Goal: Obtain resource: Download file/media

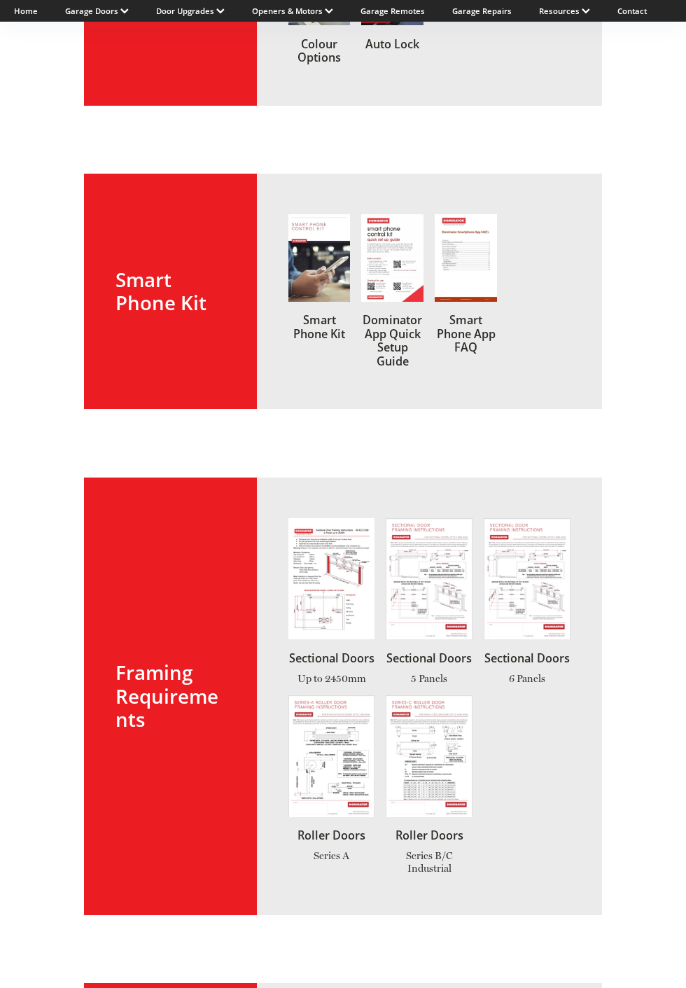
scroll to position [721, 0]
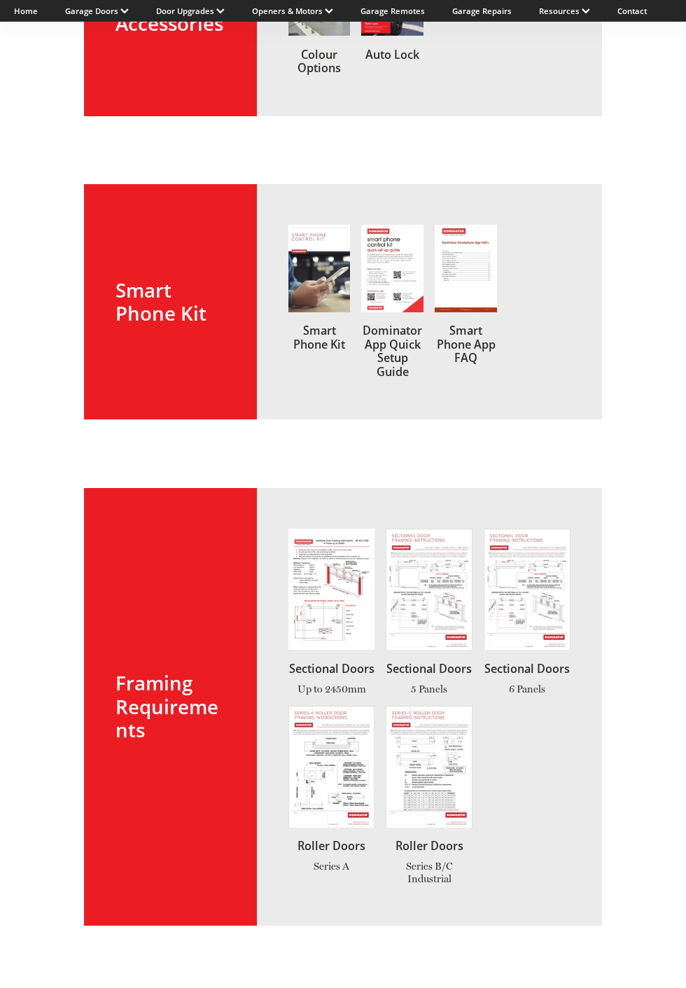
click at [548, 592] on link at bounding box center [527, 612] width 87 height 167
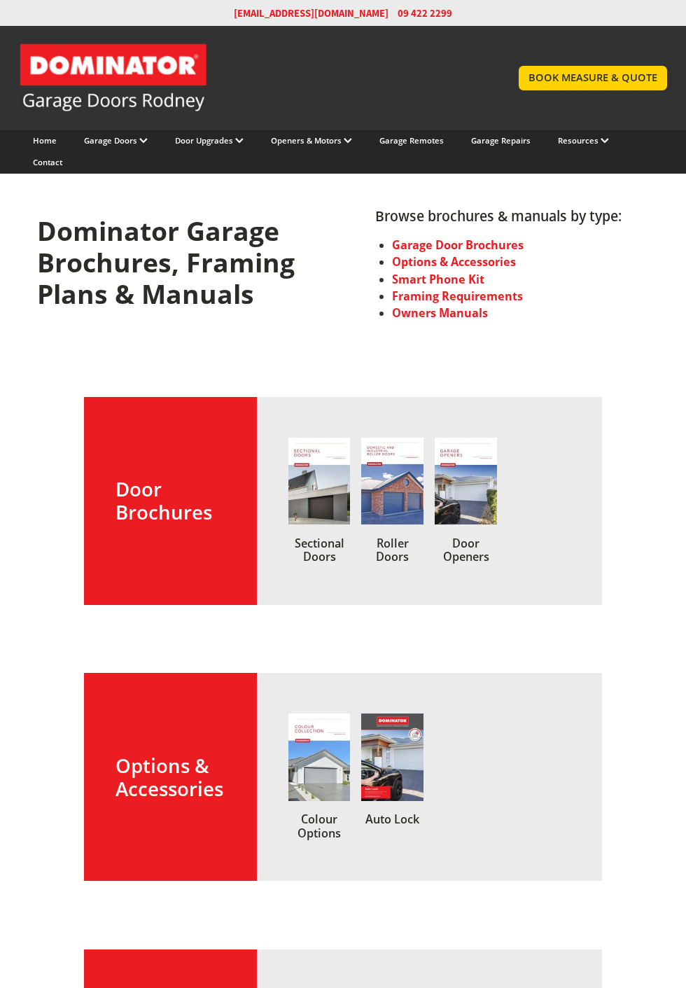
scroll to position [721, 0]
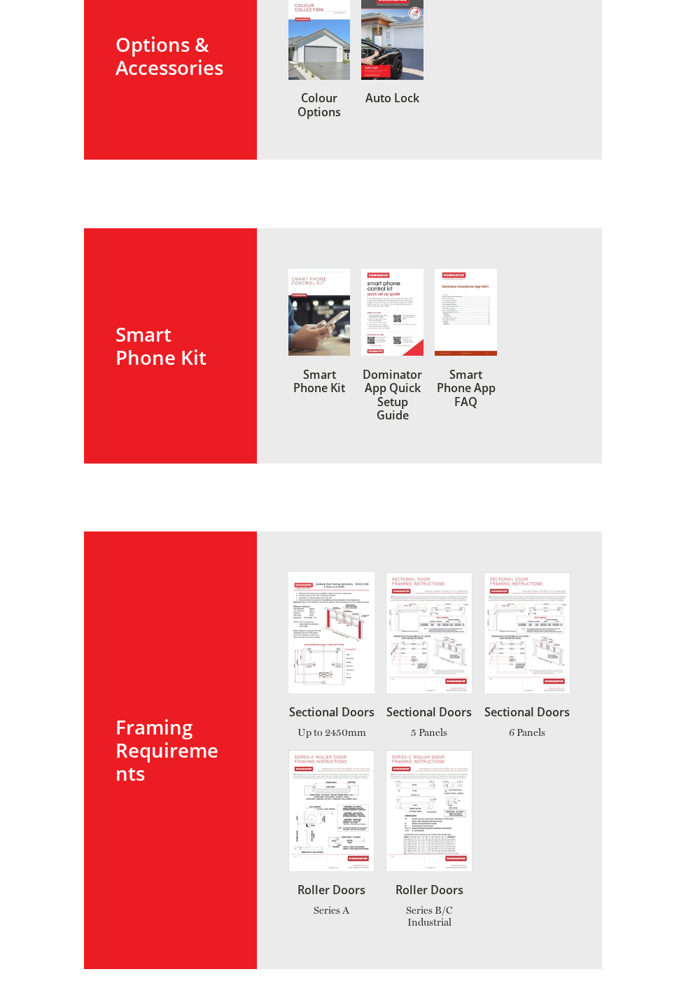
click at [429, 625] on link at bounding box center [429, 655] width 87 height 167
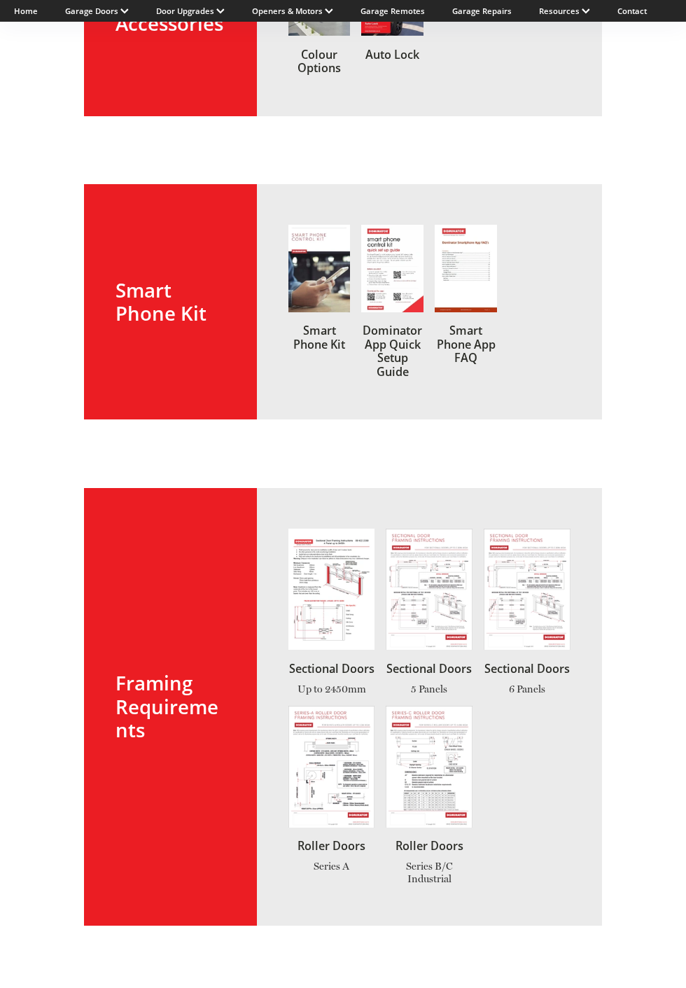
scroll to position [721, 0]
click at [420, 585] on link at bounding box center [429, 612] width 87 height 167
